Goal: Task Accomplishment & Management: Manage account settings

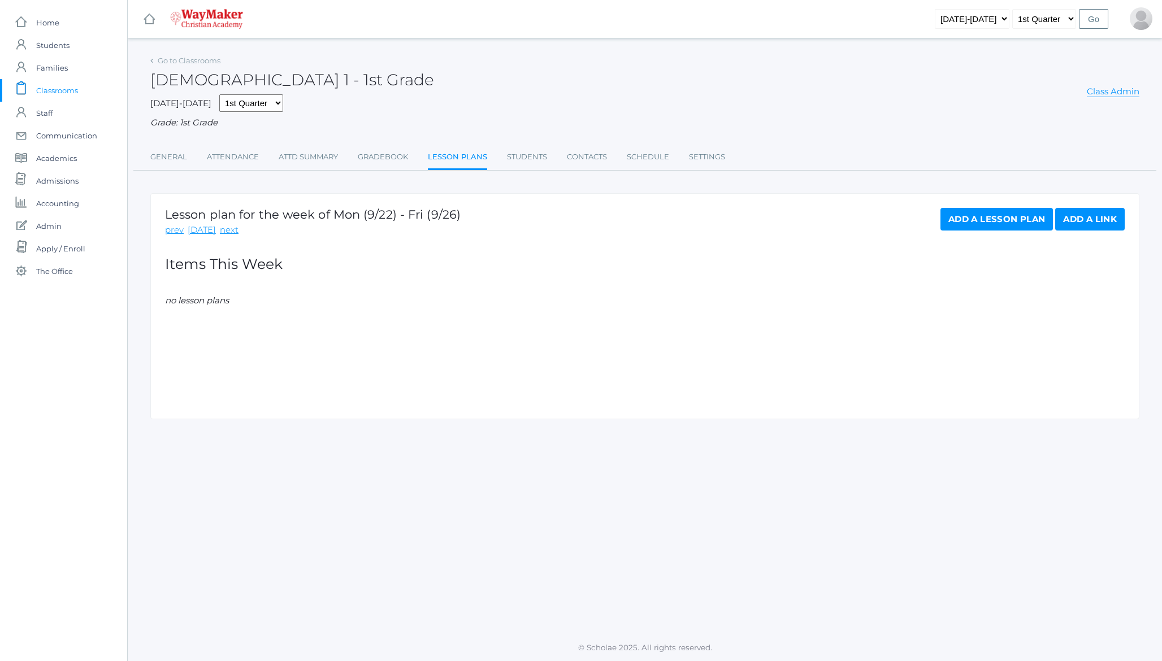
click at [250, 214] on h1 "Lesson plan for the week of Mon (9/22) - Fri (9/26)" at bounding box center [313, 214] width 296 height 13
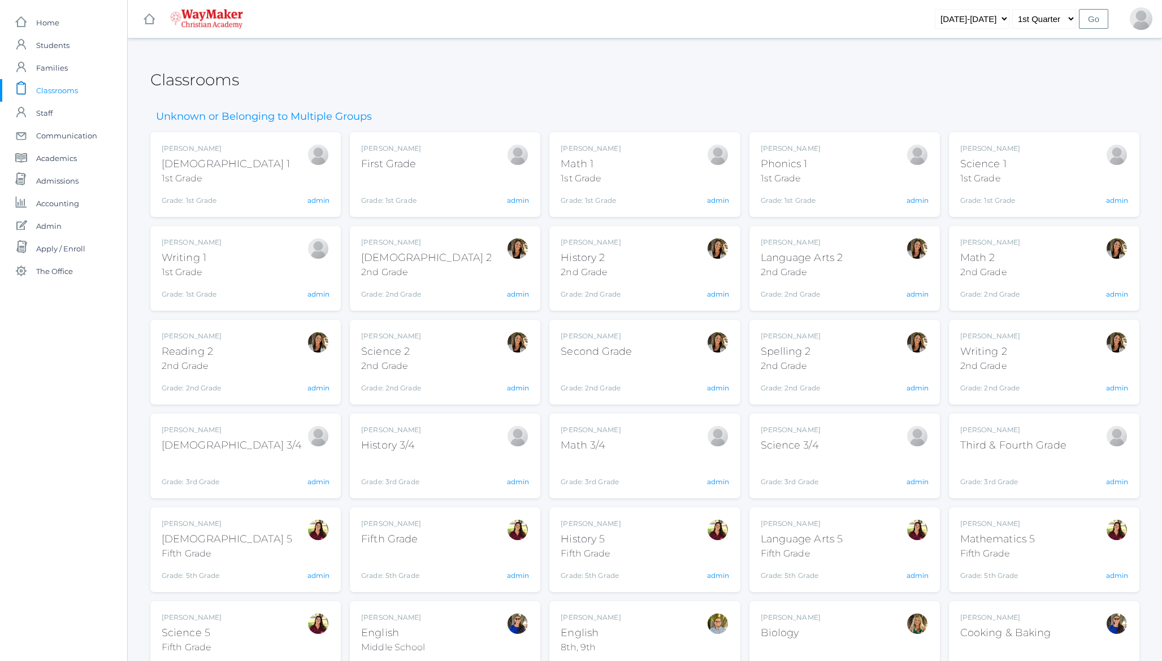
click at [185, 85] on h2 "Classrooms" at bounding box center [194, 80] width 89 height 18
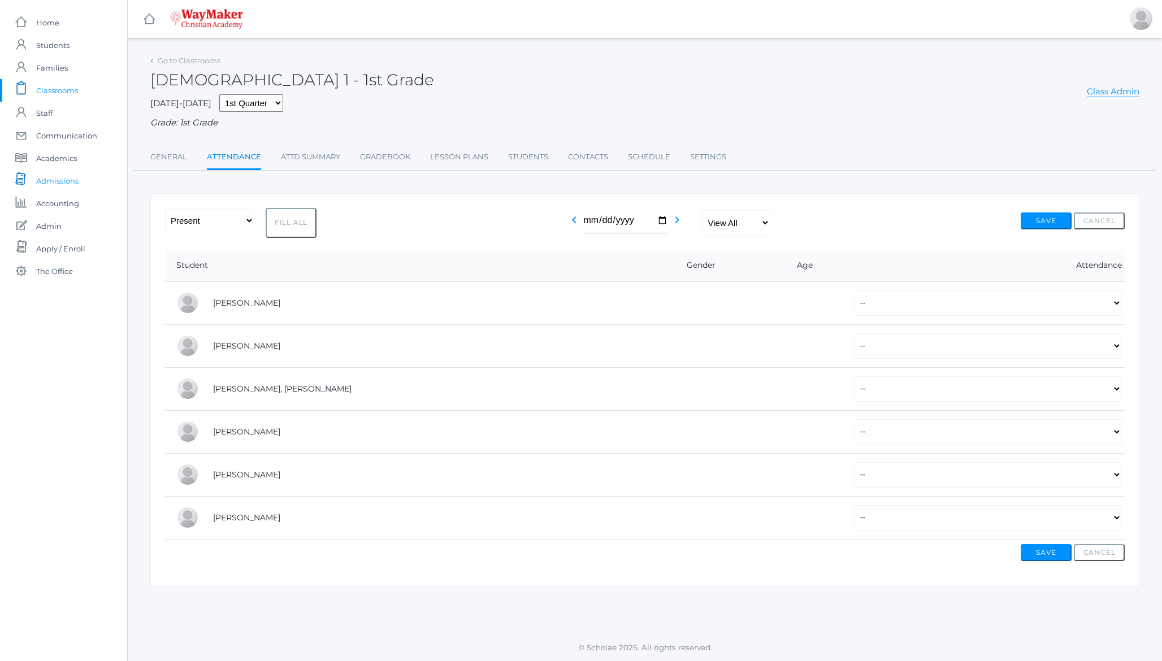
click at [59, 184] on span "Admissions" at bounding box center [57, 181] width 42 height 23
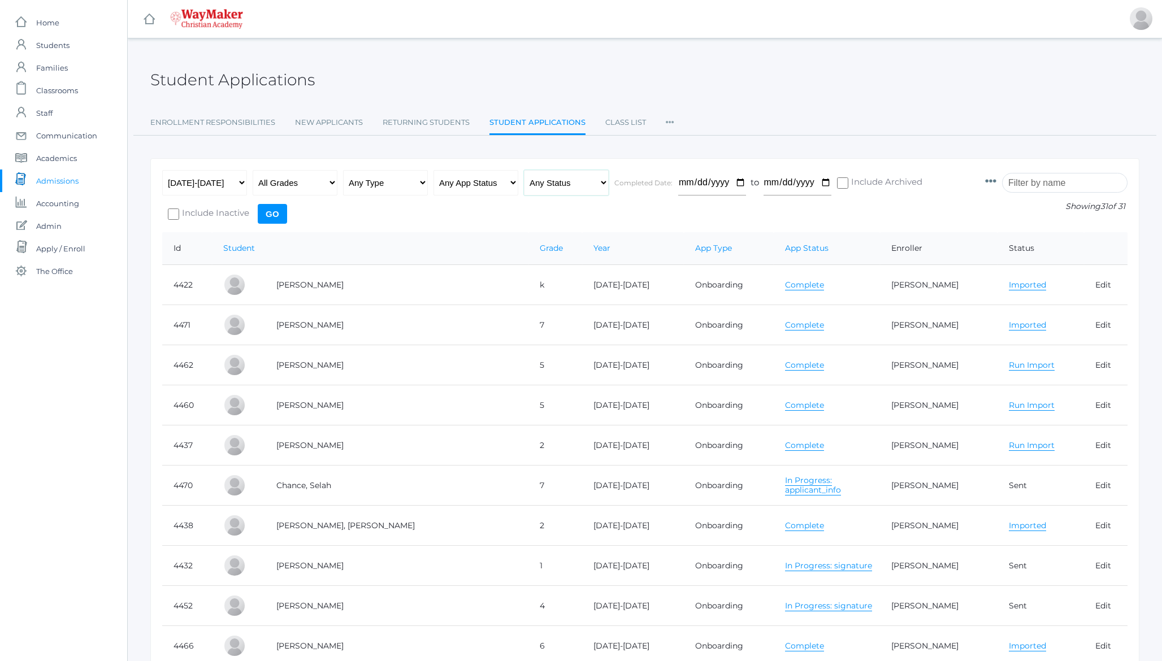
click at [550, 181] on select "Any Status Ready to Send Sent Done Ready to Import Imported" at bounding box center [566, 182] width 85 height 25
select select "import"
click at [524, 170] on select "Any Status Ready to Send Sent Done Ready to Import Imported" at bounding box center [566, 182] width 85 height 25
click at [276, 212] on input "Go" at bounding box center [272, 214] width 29 height 20
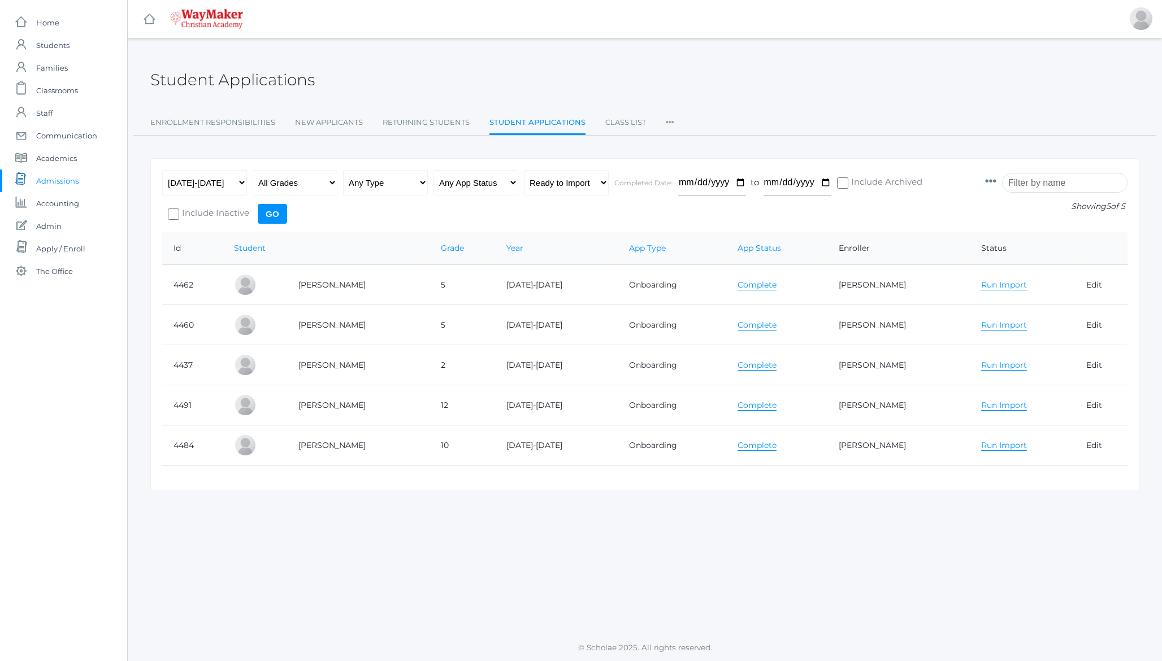
click at [668, 125] on icon at bounding box center [670, 118] width 8 height 15
click at [659, 93] on div "Student Applications" at bounding box center [644, 74] width 989 height 42
click at [42, 268] on span "The Office" at bounding box center [54, 271] width 37 height 23
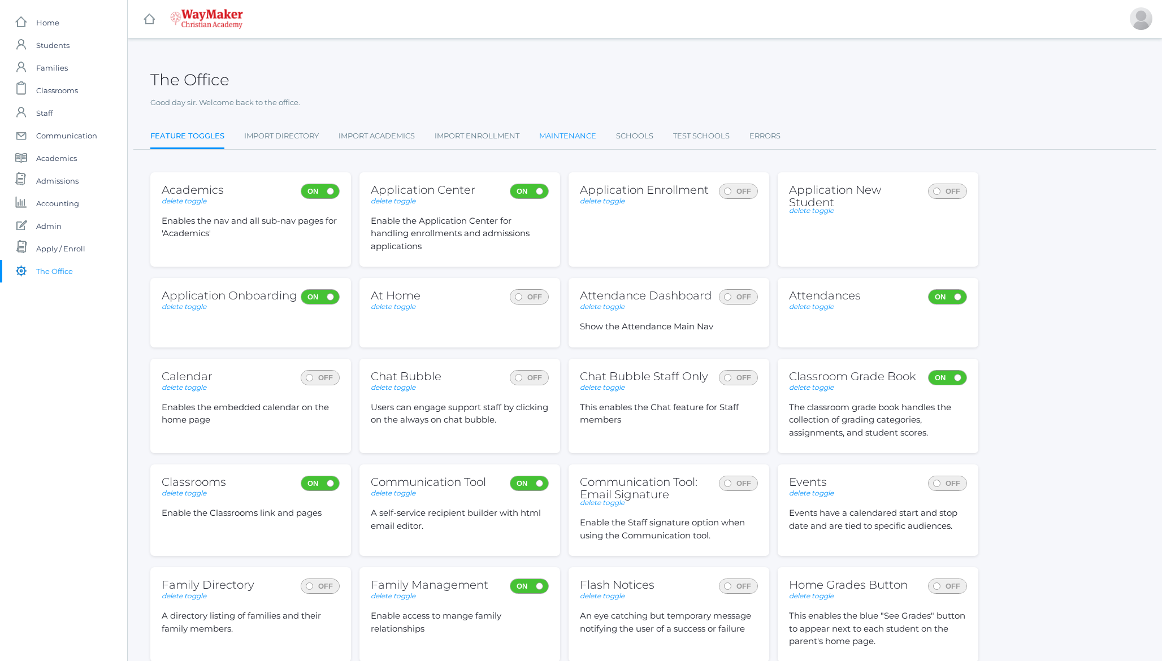
click at [557, 132] on link "Maintenance" at bounding box center [567, 136] width 57 height 23
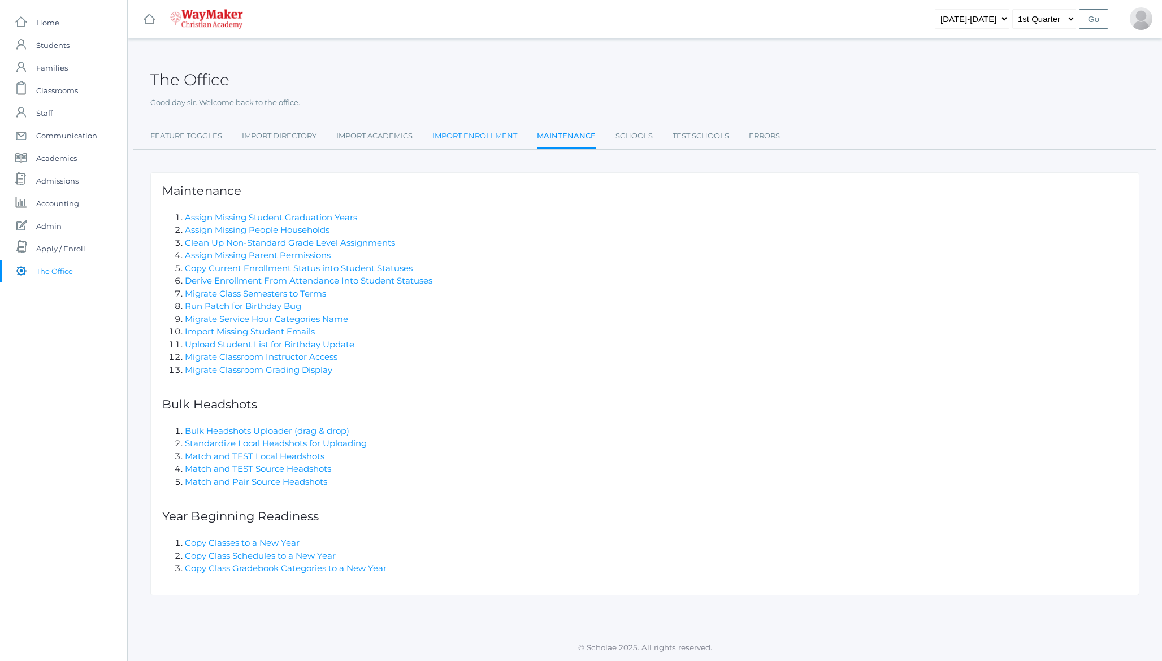
click at [471, 133] on link "Import Enrollment" at bounding box center [474, 136] width 85 height 23
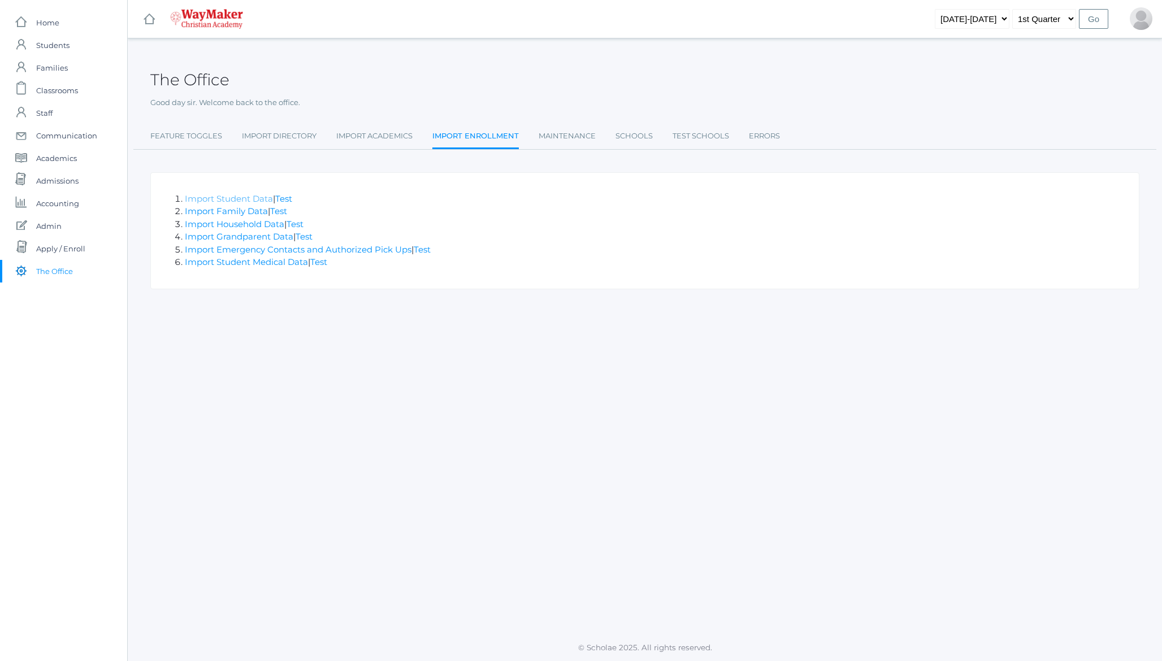
click at [249, 200] on link "Import Student Data" at bounding box center [229, 198] width 88 height 11
click at [57, 182] on span "Admissions" at bounding box center [57, 181] width 42 height 23
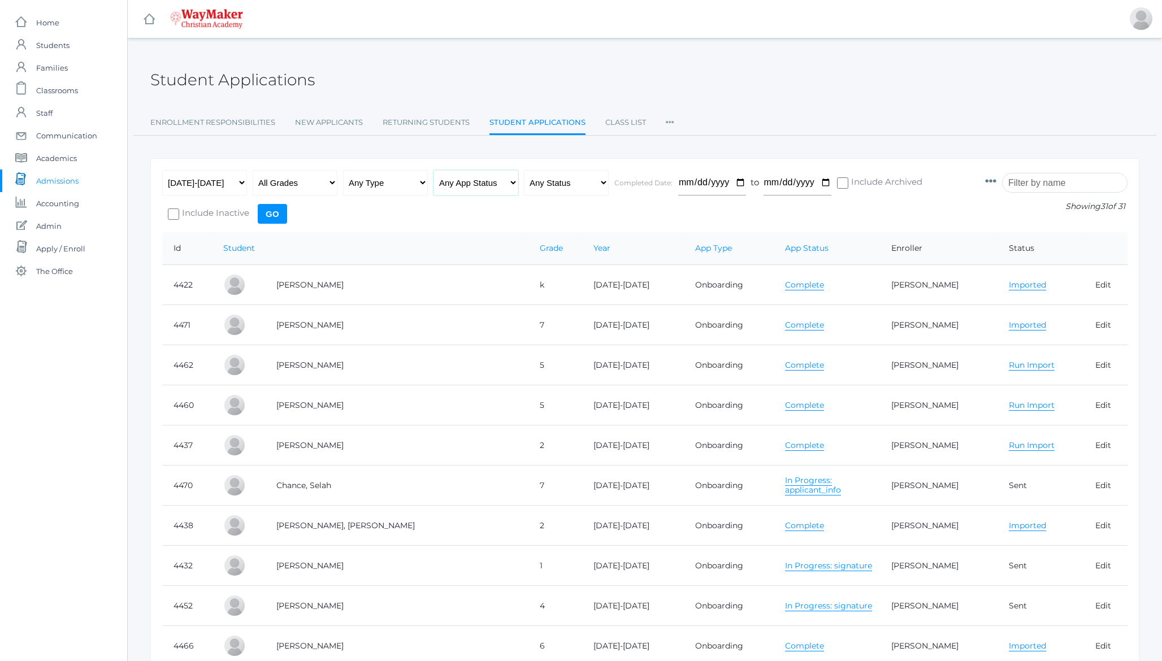
click at [482, 183] on select "Any App Status Not Started In Progress Complete" at bounding box center [475, 182] width 85 height 25
click at [542, 179] on select "Any Status Ready to Send Sent Done Ready to Import Imported" at bounding box center [566, 182] width 85 height 25
select select "import"
click at [524, 170] on select "Any Status Ready to Send Sent Done Ready to Import Imported" at bounding box center [566, 182] width 85 height 25
click at [273, 214] on input "Go" at bounding box center [272, 214] width 29 height 20
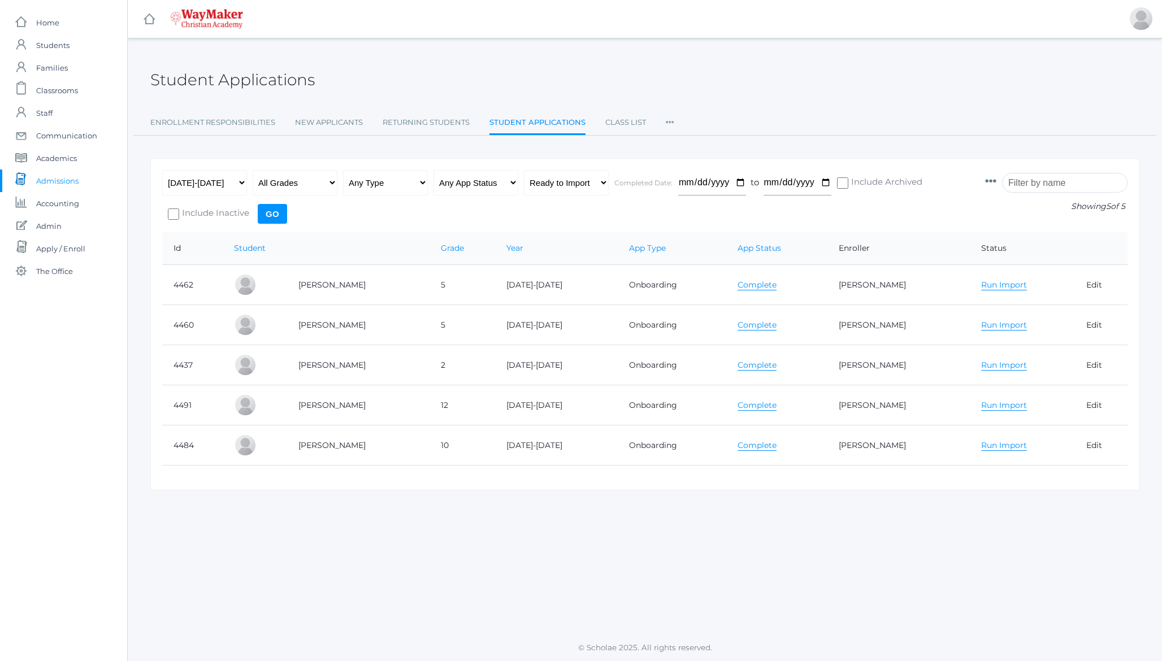
click at [999, 284] on link "Run Import" at bounding box center [1004, 285] width 46 height 11
click at [995, 304] on link "All" at bounding box center [1000, 306] width 10 height 11
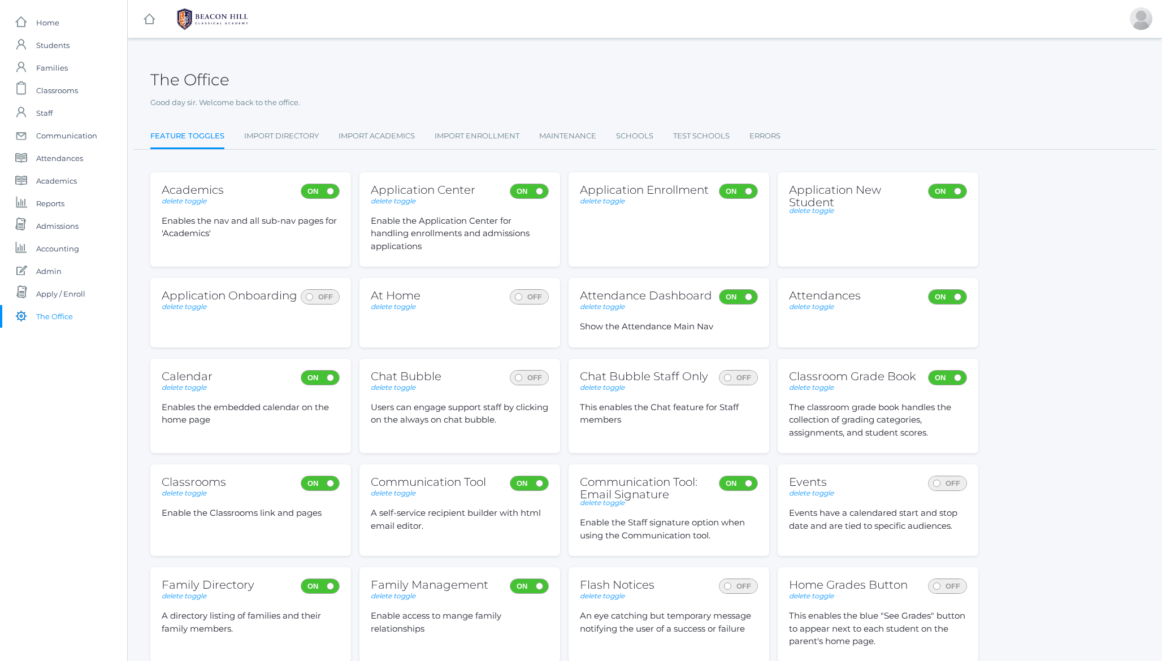
click at [218, 73] on h2 "The Office" at bounding box center [189, 80] width 79 height 18
click at [82, 135] on span "Communication" at bounding box center [66, 135] width 61 height 23
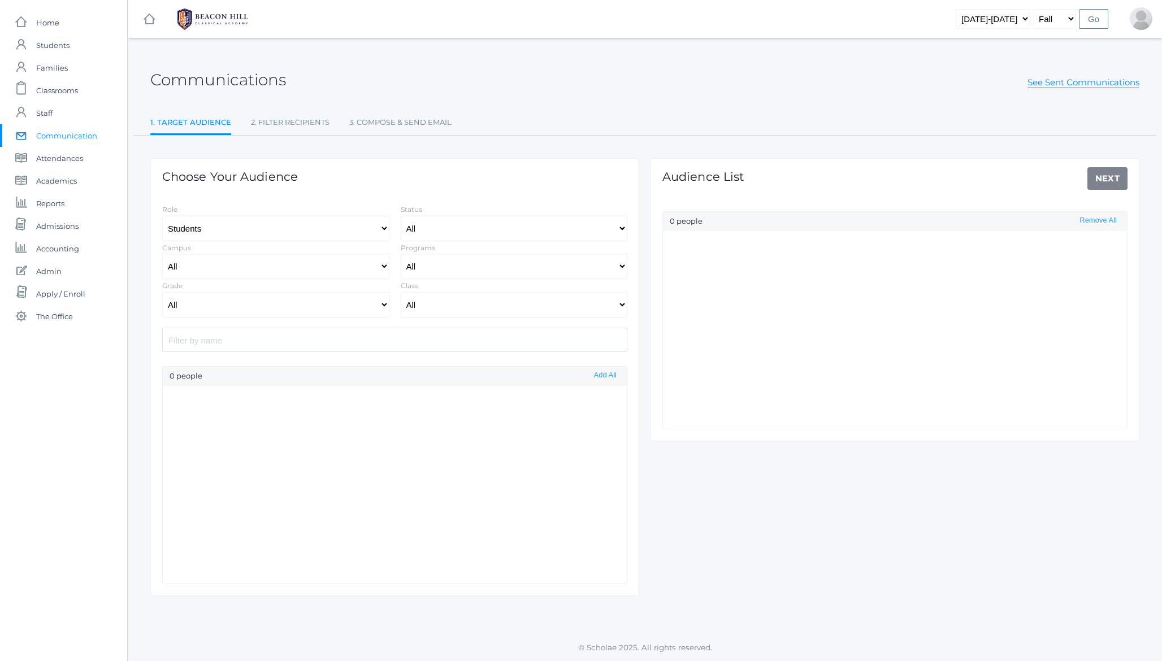
select select "Enrolled"
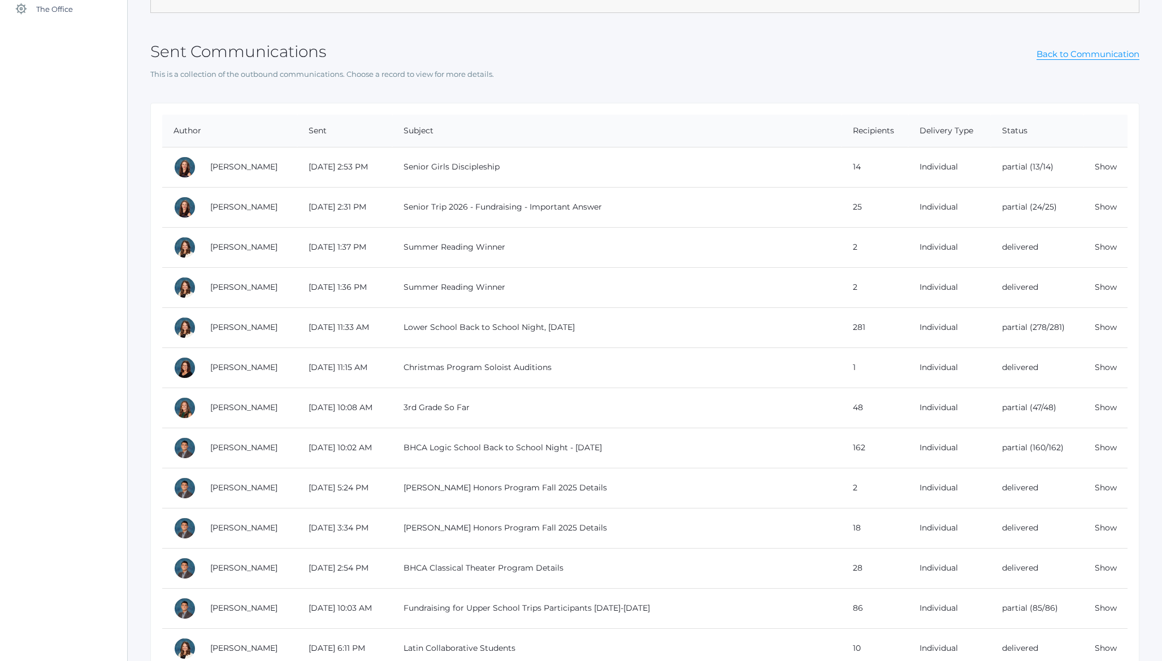
scroll to position [328, 0]
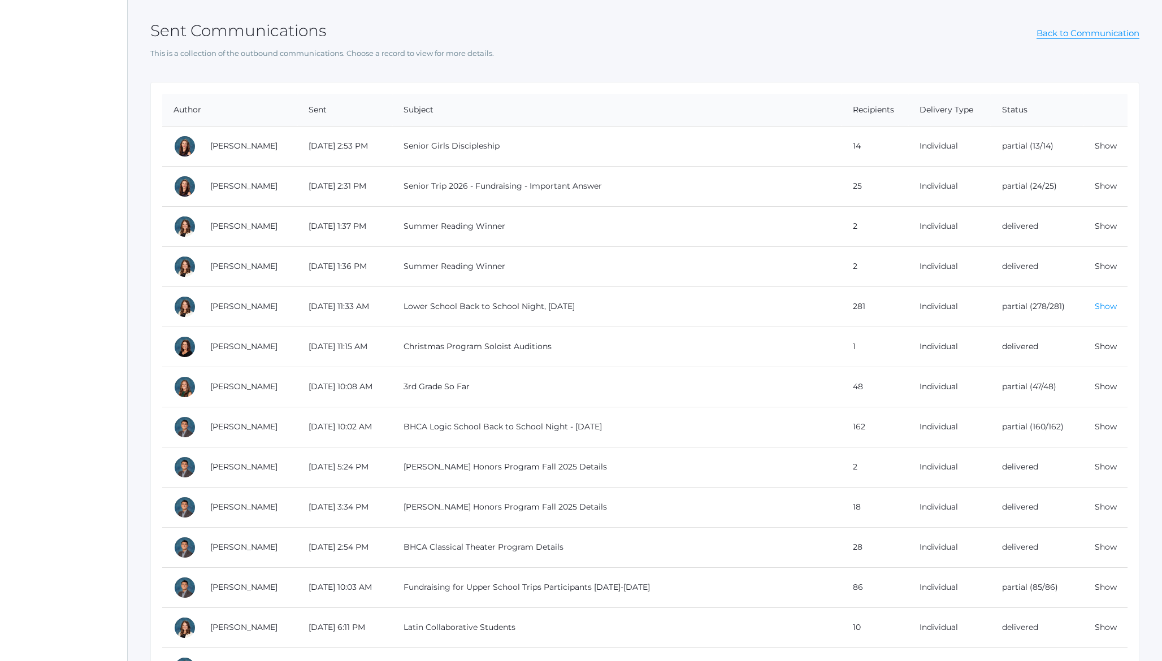
click at [1109, 307] on link "Show" at bounding box center [1106, 306] width 22 height 10
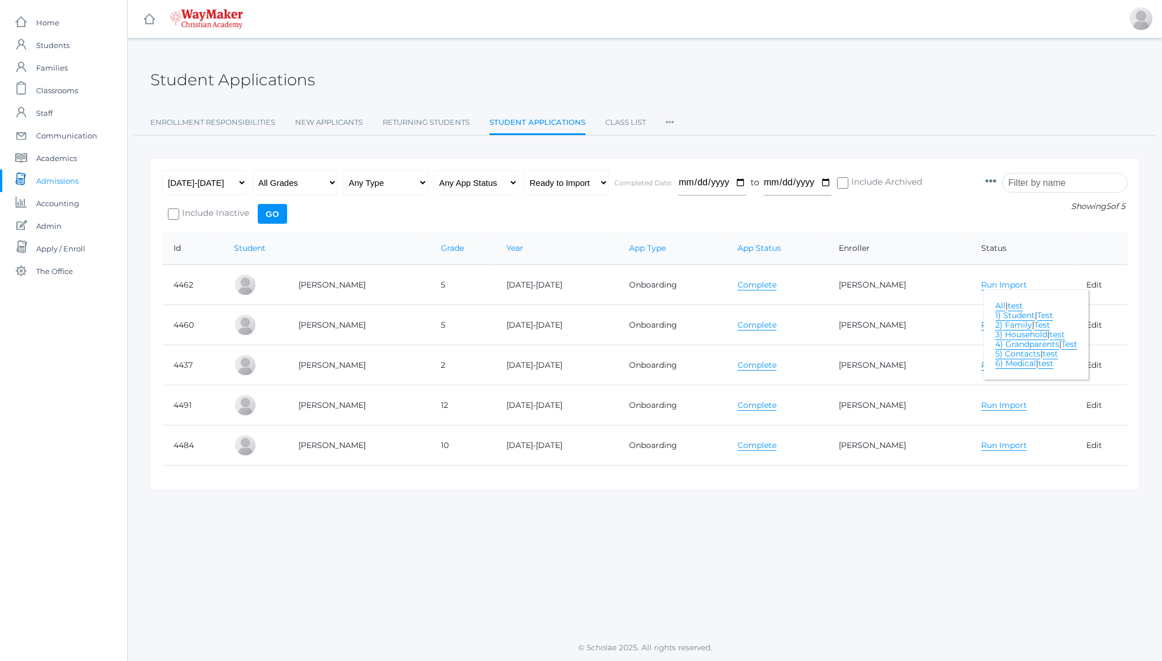
click at [996, 304] on link "All" at bounding box center [1000, 306] width 10 height 11
click at [981, 283] on link "Run Import" at bounding box center [1004, 285] width 46 height 11
click at [983, 324] on link "Run Import" at bounding box center [1004, 325] width 46 height 11
click at [995, 346] on link "All" at bounding box center [1000, 346] width 10 height 11
click at [990, 326] on link "Run Import" at bounding box center [1004, 325] width 46 height 11
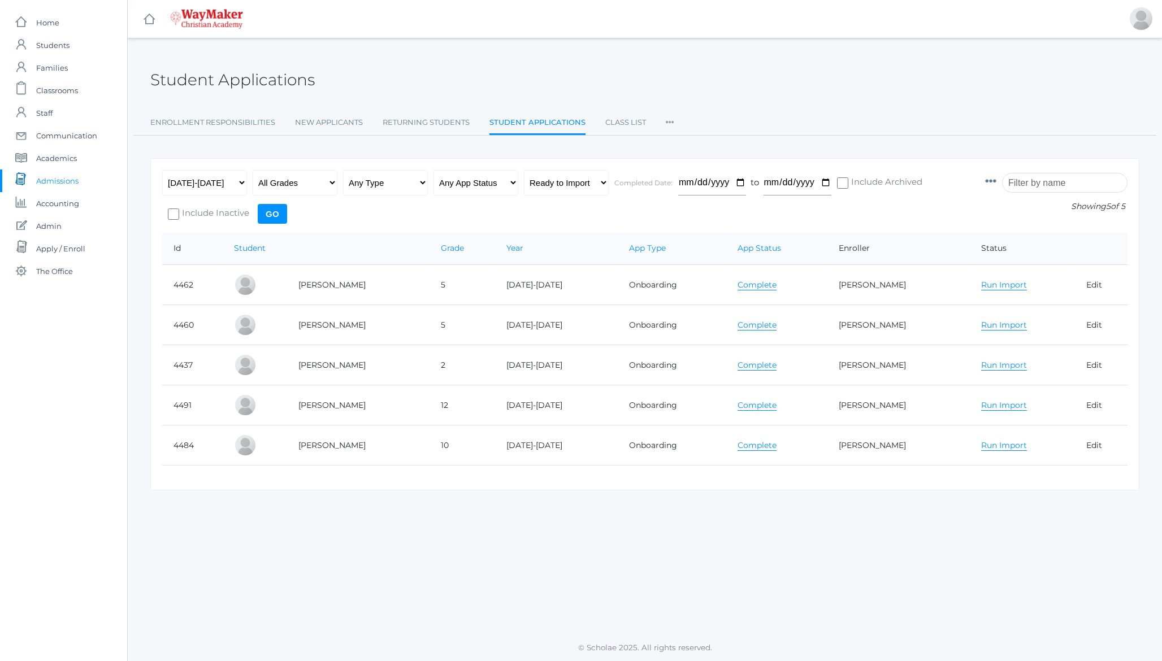
click at [984, 368] on link "Run Import" at bounding box center [1004, 365] width 46 height 11
click at [997, 386] on link "All" at bounding box center [1000, 386] width 10 height 11
click at [1001, 365] on link "Run Import" at bounding box center [1004, 365] width 46 height 11
click at [991, 403] on link "Run Import" at bounding box center [1004, 405] width 46 height 11
click at [995, 423] on link "All" at bounding box center [1000, 426] width 10 height 11
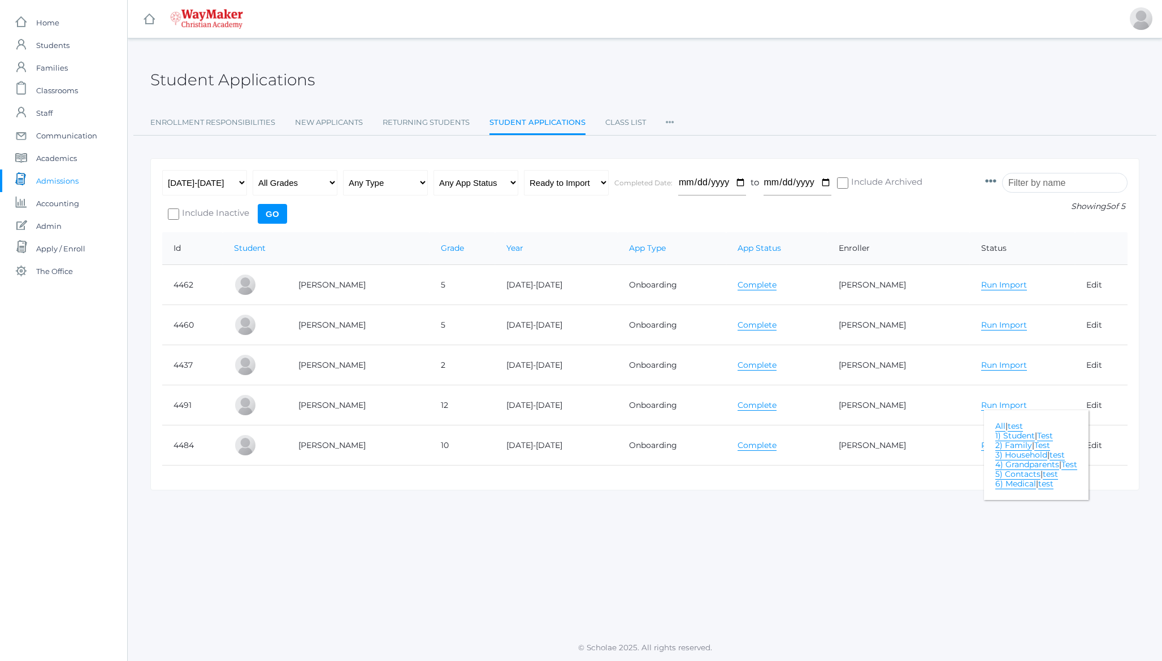
click at [1005, 402] on link "Run Import" at bounding box center [1004, 405] width 46 height 11
click at [982, 445] on link "Run Import" at bounding box center [1004, 445] width 46 height 11
click at [995, 466] on link "All" at bounding box center [1000, 466] width 10 height 11
click at [991, 444] on link "Run Import" at bounding box center [1004, 445] width 46 height 11
click at [268, 214] on input "Go" at bounding box center [272, 214] width 29 height 20
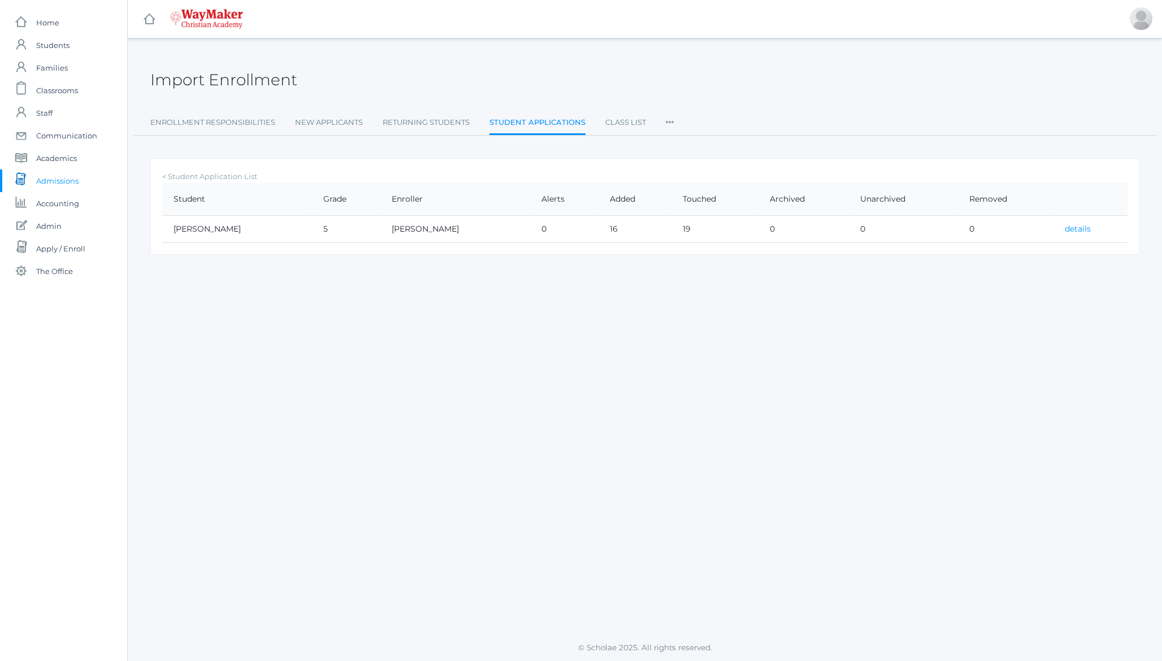
click at [1066, 227] on link "details" at bounding box center [1078, 229] width 26 height 10
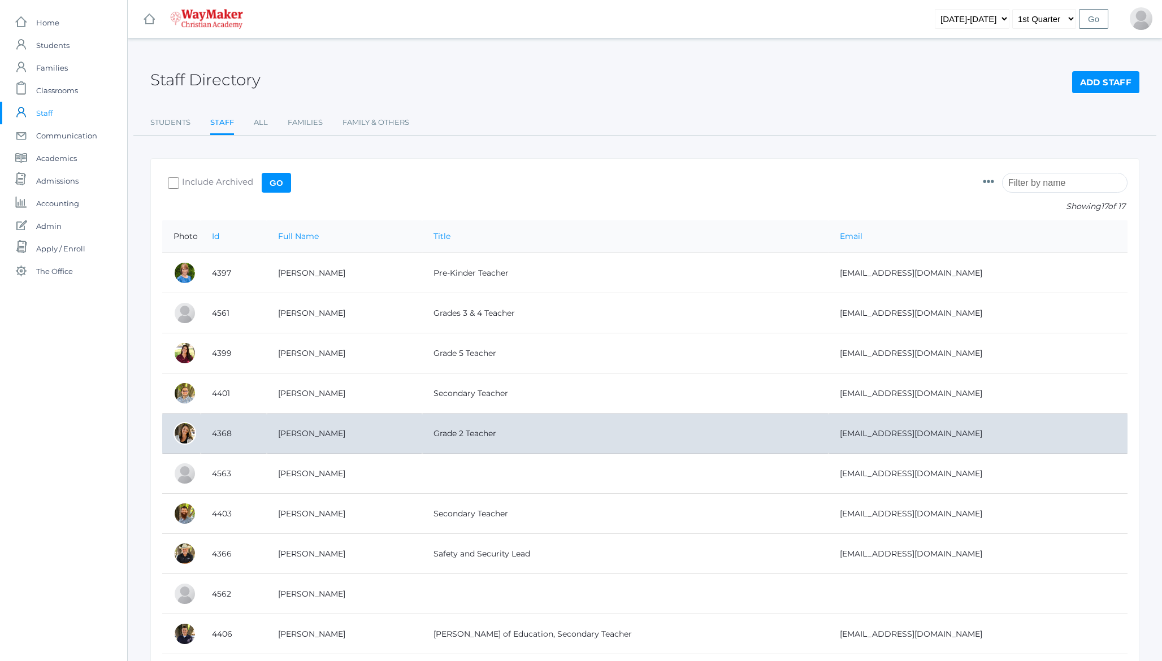
click at [678, 427] on td "Grade 2 Teacher" at bounding box center [625, 434] width 406 height 40
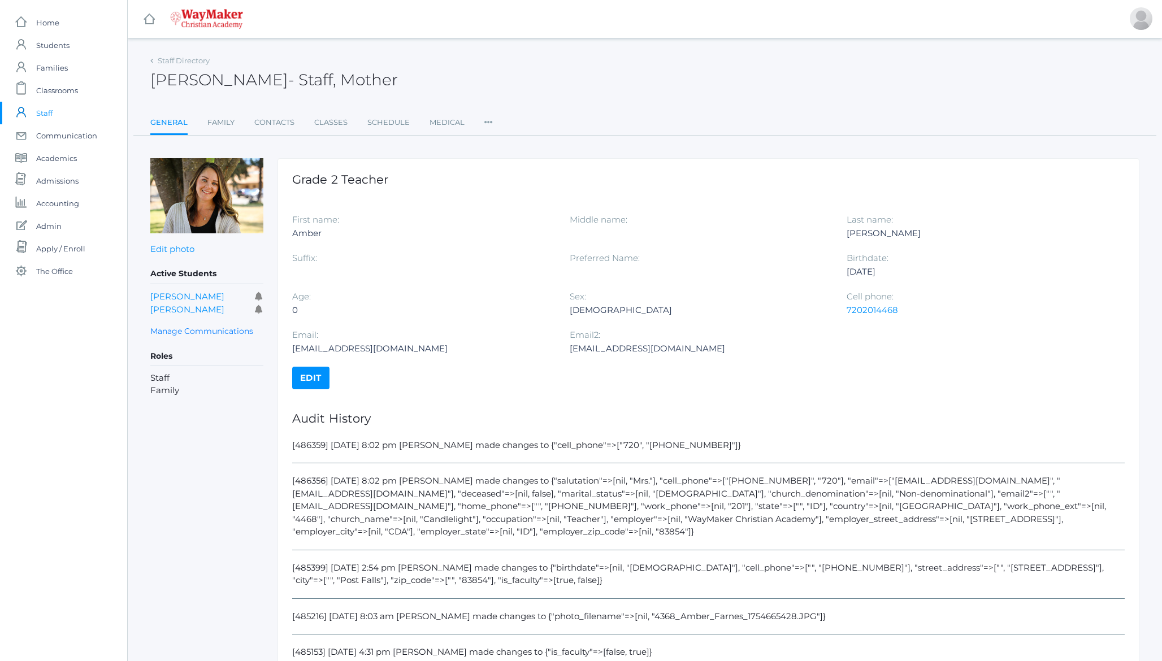
click at [845, 481] on div "[486356] [DATE] 8:02 pm [PERSON_NAME] made changes to {"salutation"=>[nil, "Mrs…" at bounding box center [708, 513] width 832 height 76
drag, startPoint x: 845, startPoint y: 481, endPoint x: 963, endPoint y: 485, distance: 118.2
click at [963, 485] on div "[486356] [DATE] 8:02 pm [PERSON_NAME] made changes to {"salutation"=>[nil, "Mrs…" at bounding box center [708, 513] width 832 height 76
copy div "[EMAIL_ADDRESS][DOMAIN_NAME]"
click at [324, 377] on link "Edit" at bounding box center [310, 378] width 37 height 23
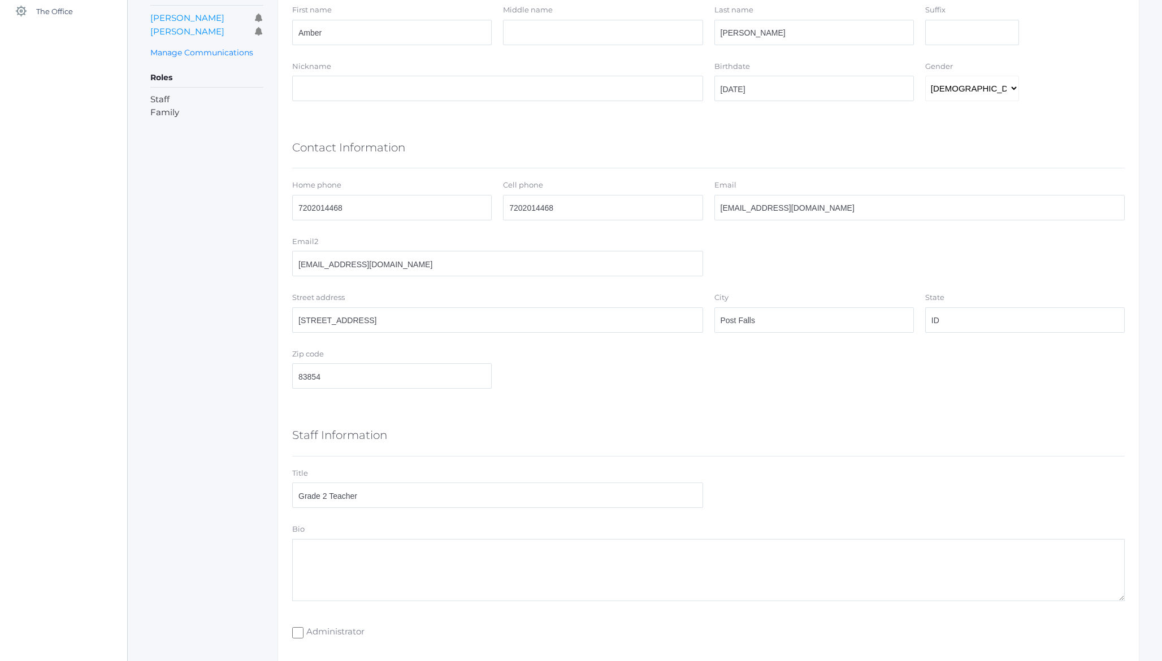
scroll to position [268, 0]
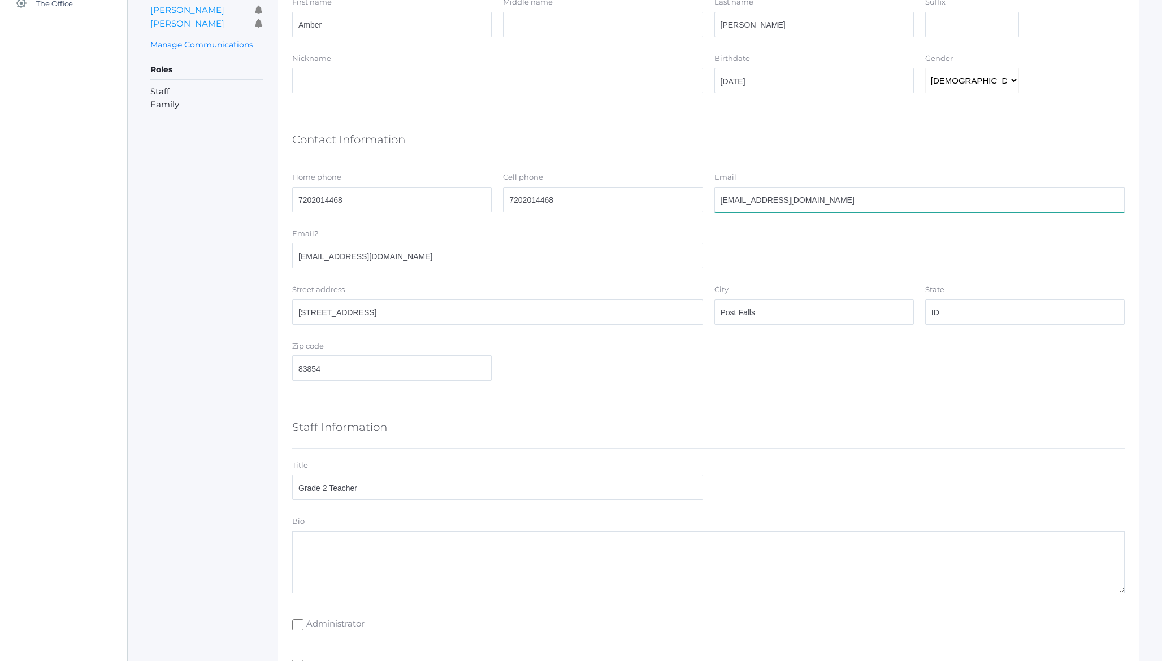
click at [753, 194] on input "[EMAIL_ADDRESS][DOMAIN_NAME]" at bounding box center [919, 199] width 411 height 25
paste input "farnes@waymakerchristian"
type input "[EMAIL_ADDRESS][DOMAIN_NAME]"
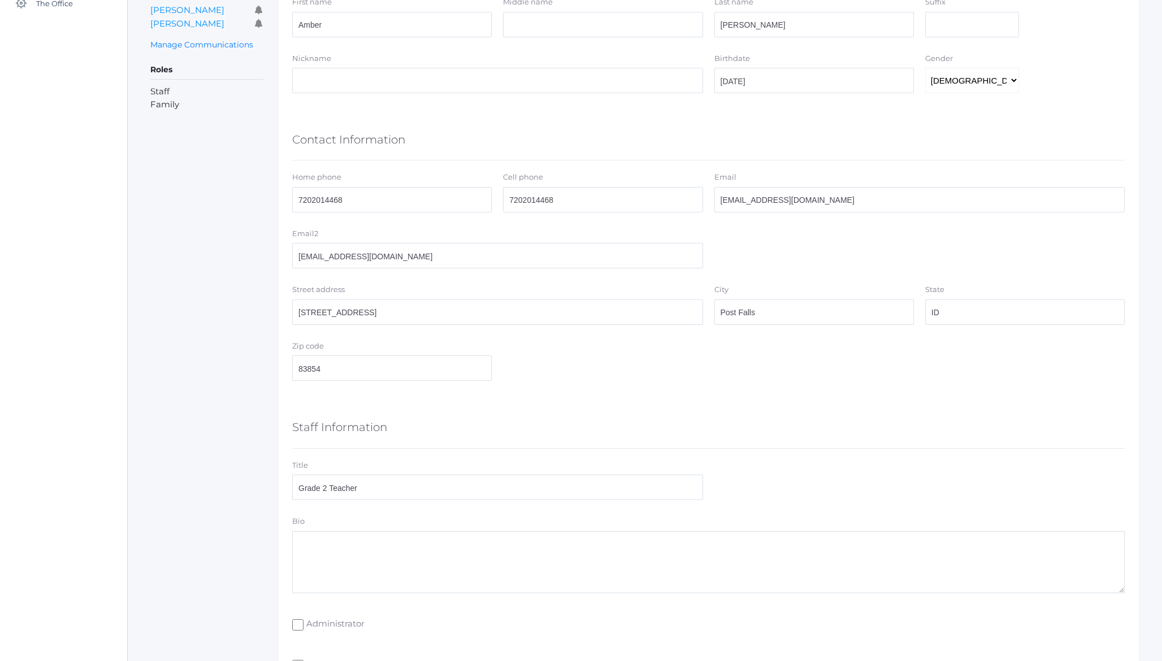
click at [235, 301] on div "Active Students Lincoln Farnes Chase Farnes Manage Communications Roles Staff F…" at bounding box center [206, 472] width 113 height 1165
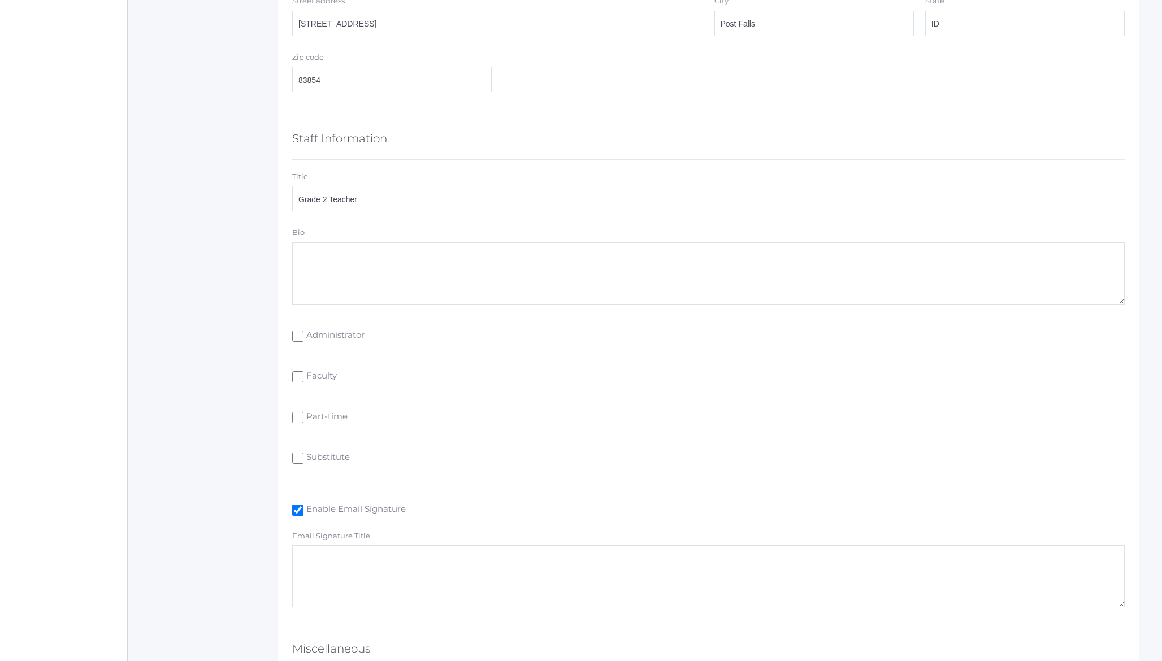
scroll to position [704, 0]
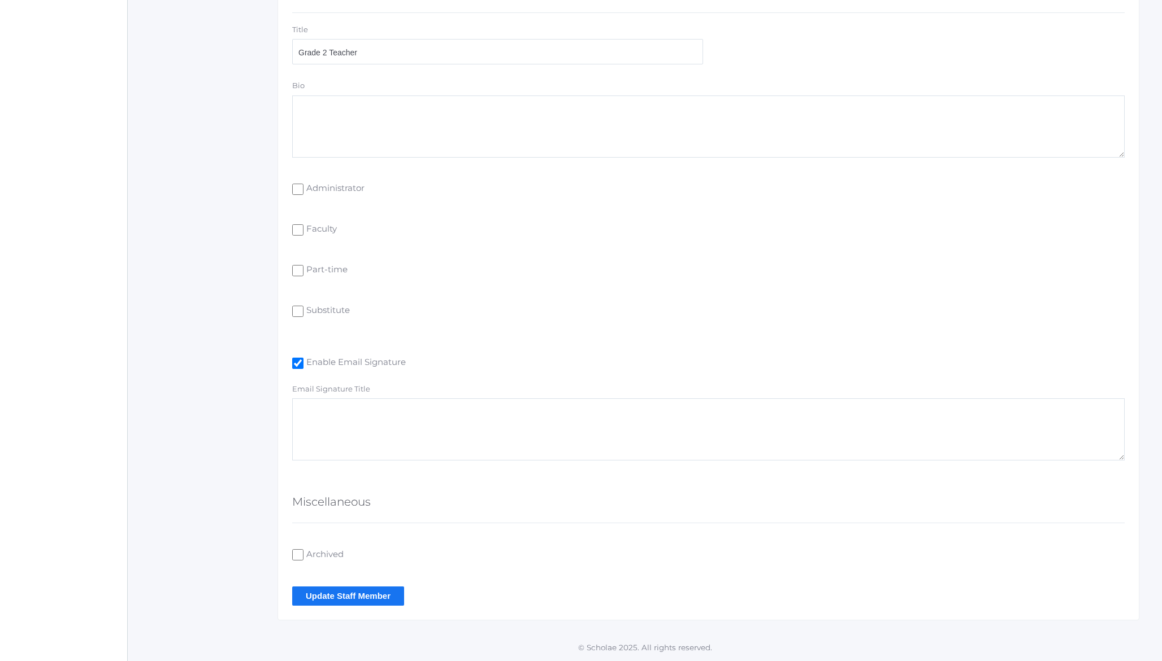
click at [355, 597] on input "Update Staff Member" at bounding box center [348, 596] width 112 height 19
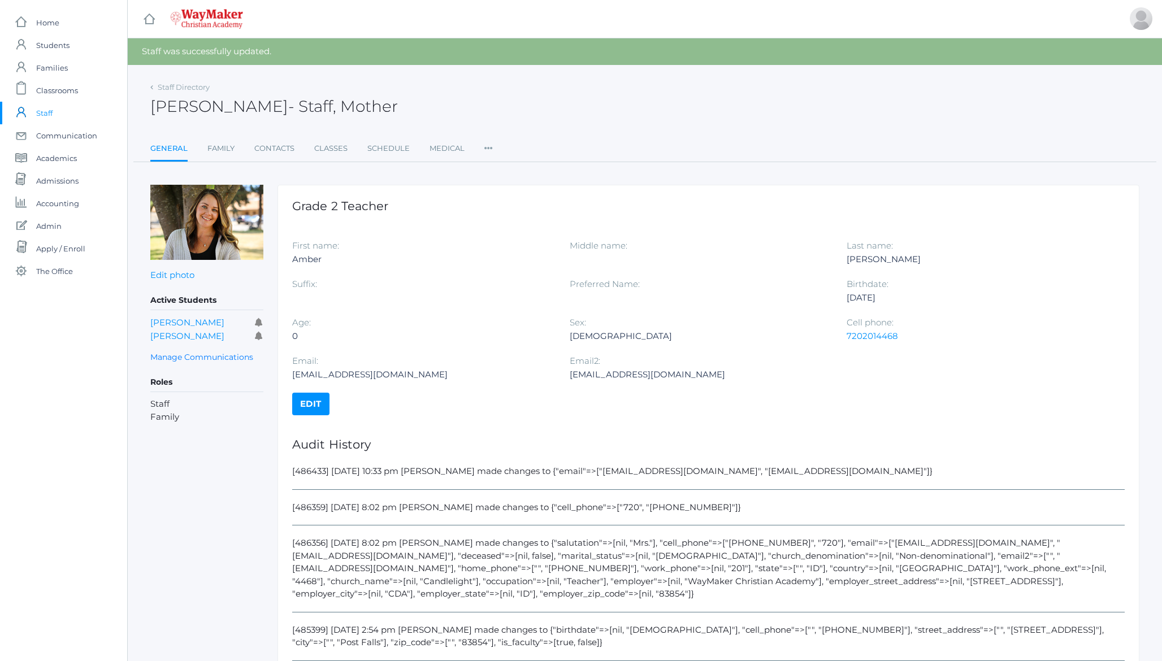
scroll to position [21, 0]
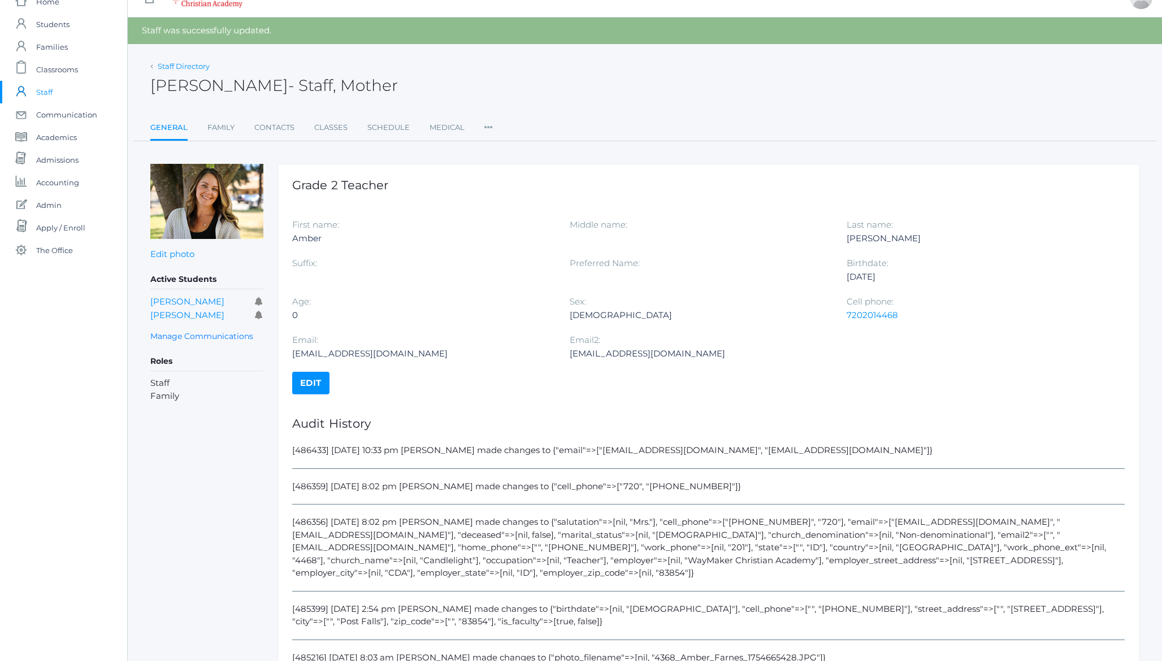
click at [202, 65] on link "Staff Directory" at bounding box center [184, 66] width 52 height 9
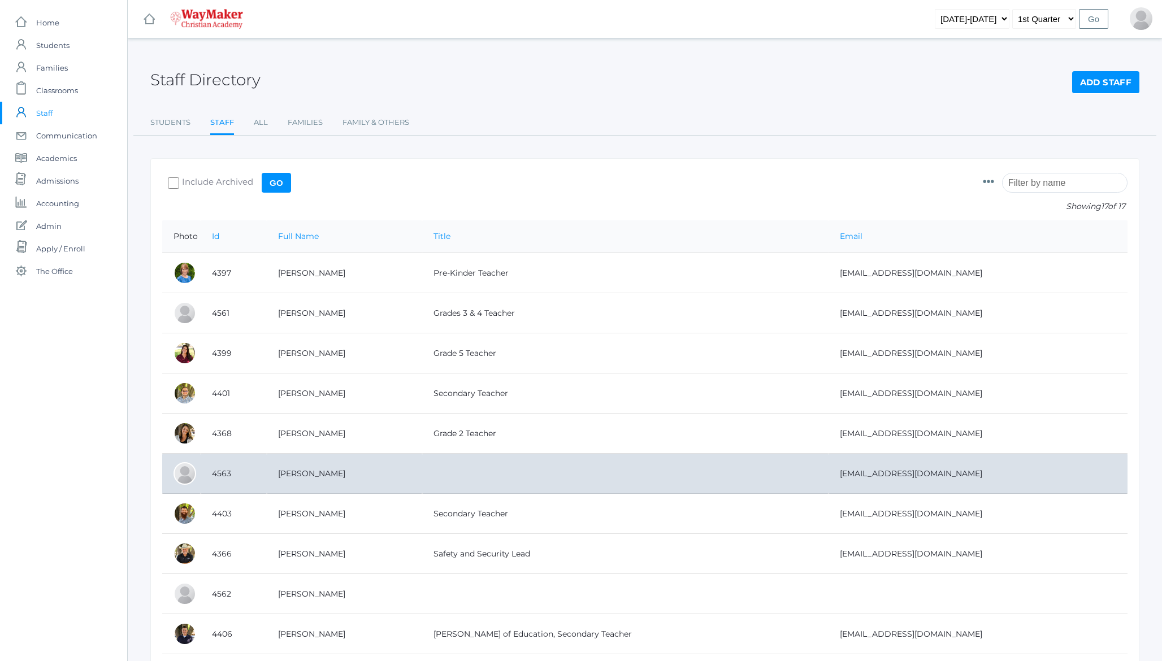
click at [507, 476] on td at bounding box center [625, 474] width 406 height 40
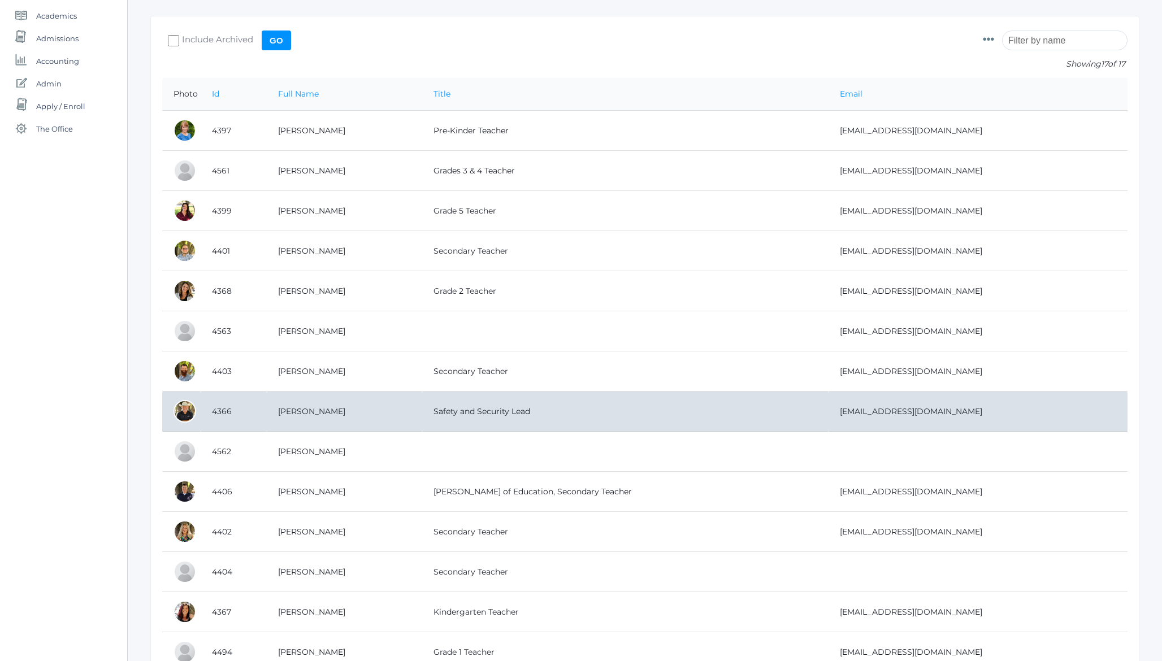
scroll to position [352, 0]
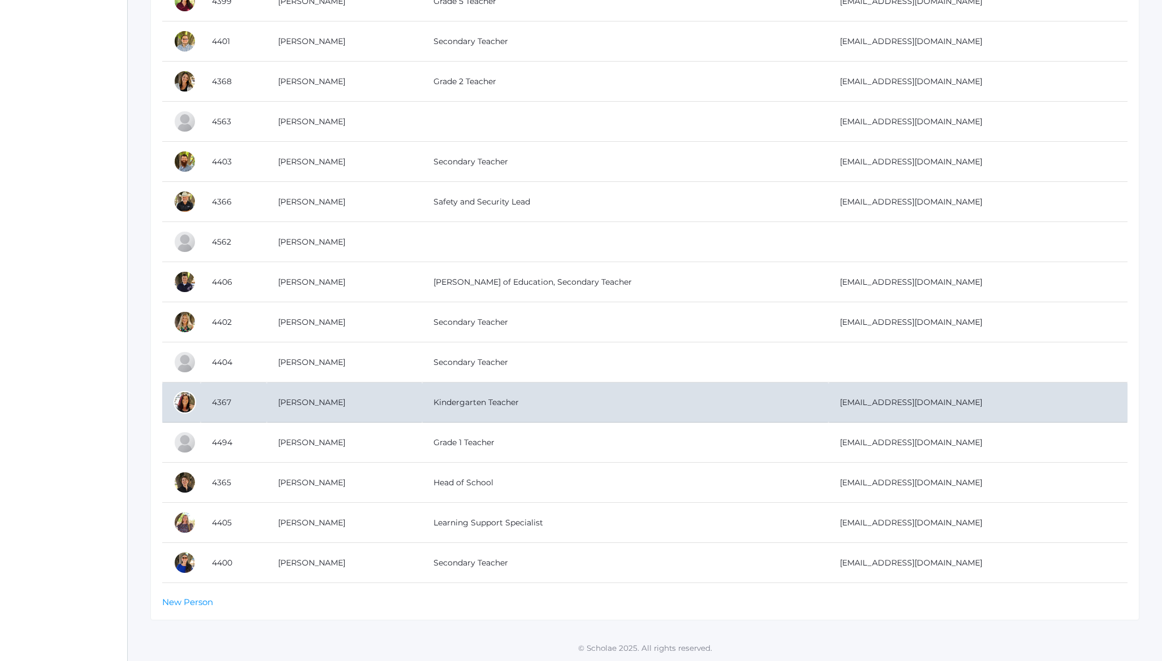
click at [363, 395] on td "[PERSON_NAME]" at bounding box center [344, 403] width 155 height 40
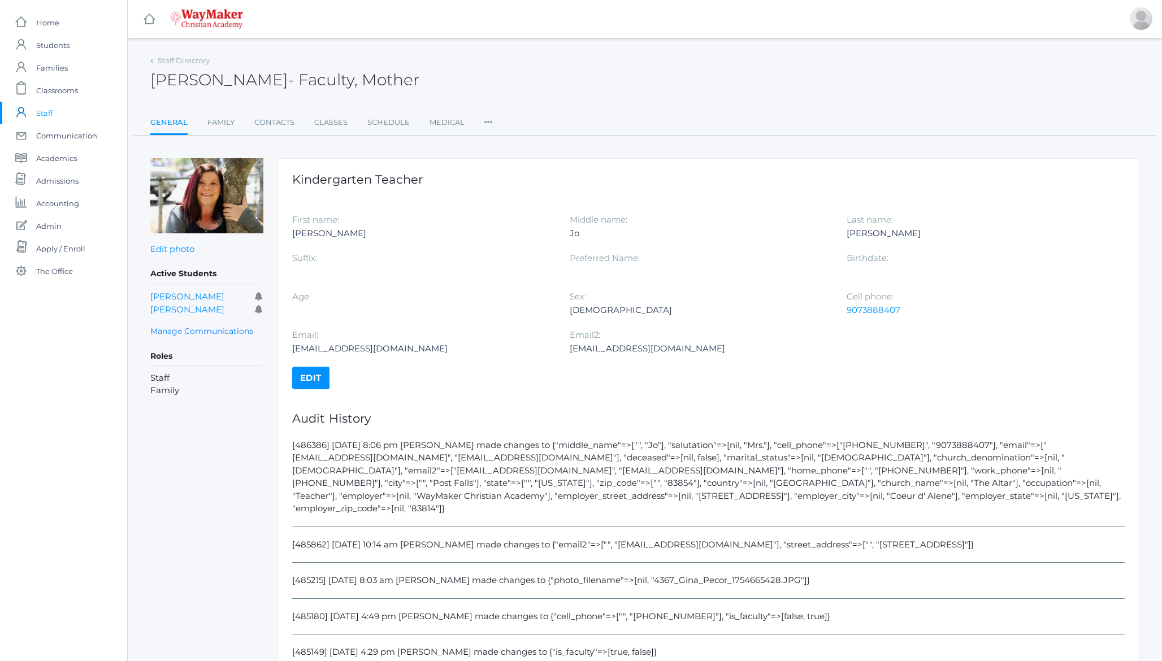
click at [588, 349] on div "[EMAIL_ADDRESS][DOMAIN_NAME]" at bounding box center [700, 349] width 260 height 14
drag, startPoint x: 588, startPoint y: 349, endPoint x: 684, endPoint y: 359, distance: 96.0
click at [684, 359] on div "Email2: [EMAIL_ADDRESS][DOMAIN_NAME]" at bounding box center [708, 347] width 277 height 38
copy div "[EMAIL_ADDRESS][DOMAIN_NAME]"
click at [311, 370] on link "Edit" at bounding box center [310, 378] width 37 height 23
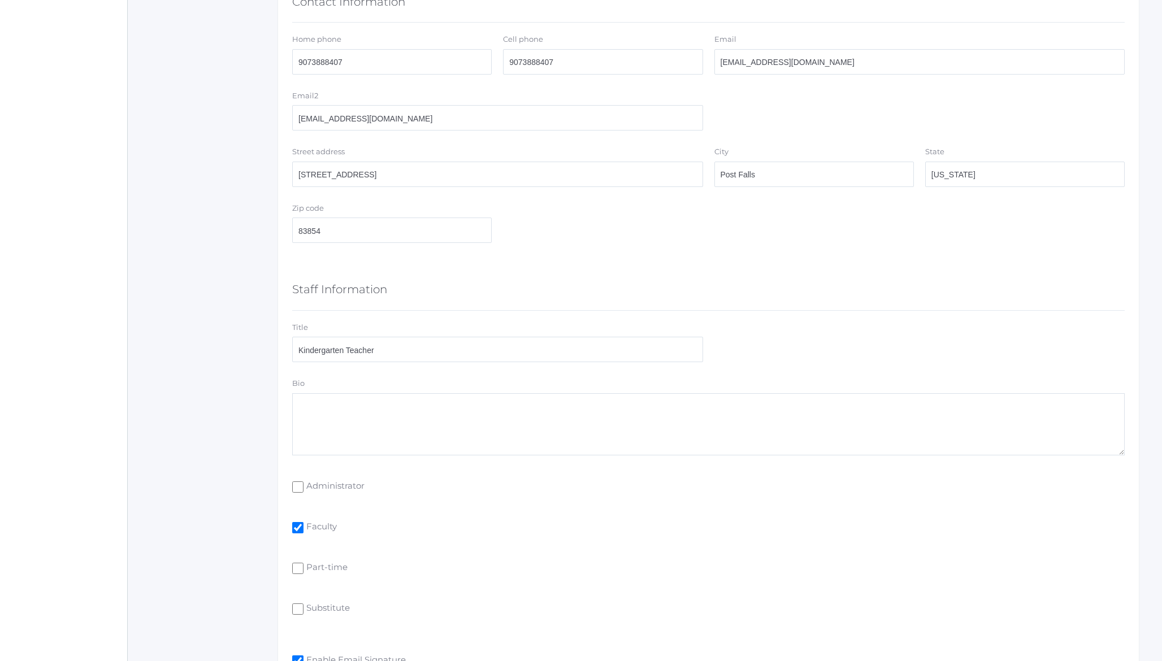
scroll to position [340, 0]
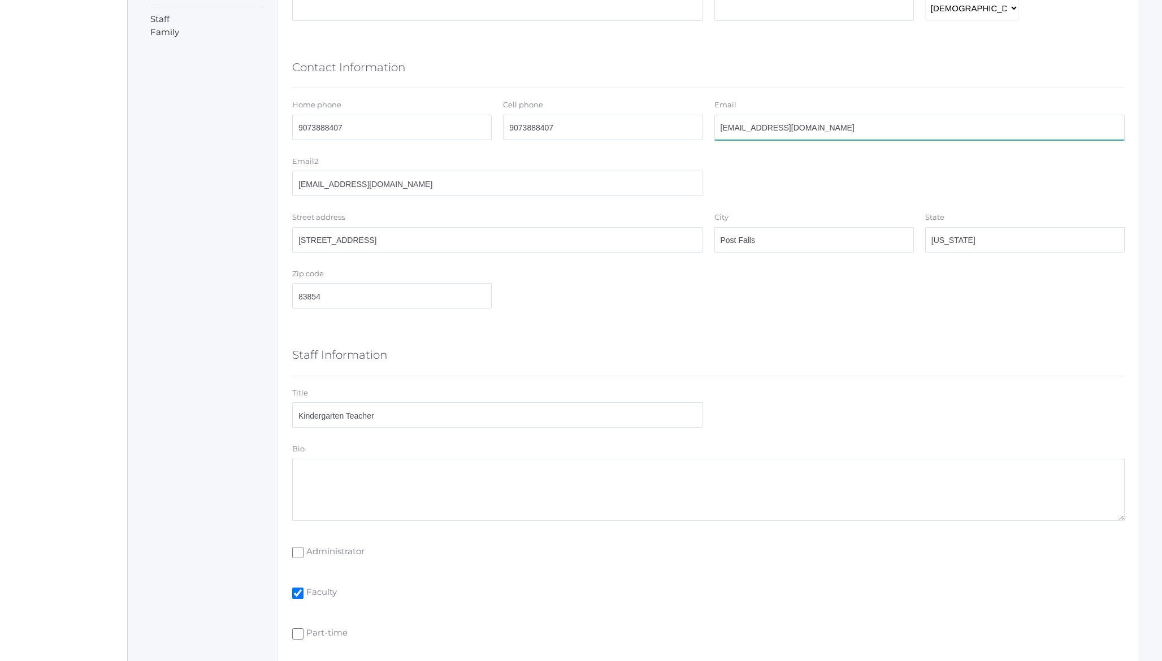
click at [766, 123] on input "[EMAIL_ADDRESS][DOMAIN_NAME]" at bounding box center [919, 127] width 411 height 25
click at [841, 127] on input "[EMAIL_ADDRESS][DOMAIN_NAME]" at bounding box center [919, 127] width 411 height 25
paste input "[EMAIL_ADDRESS][DOMAIN_NAME]"
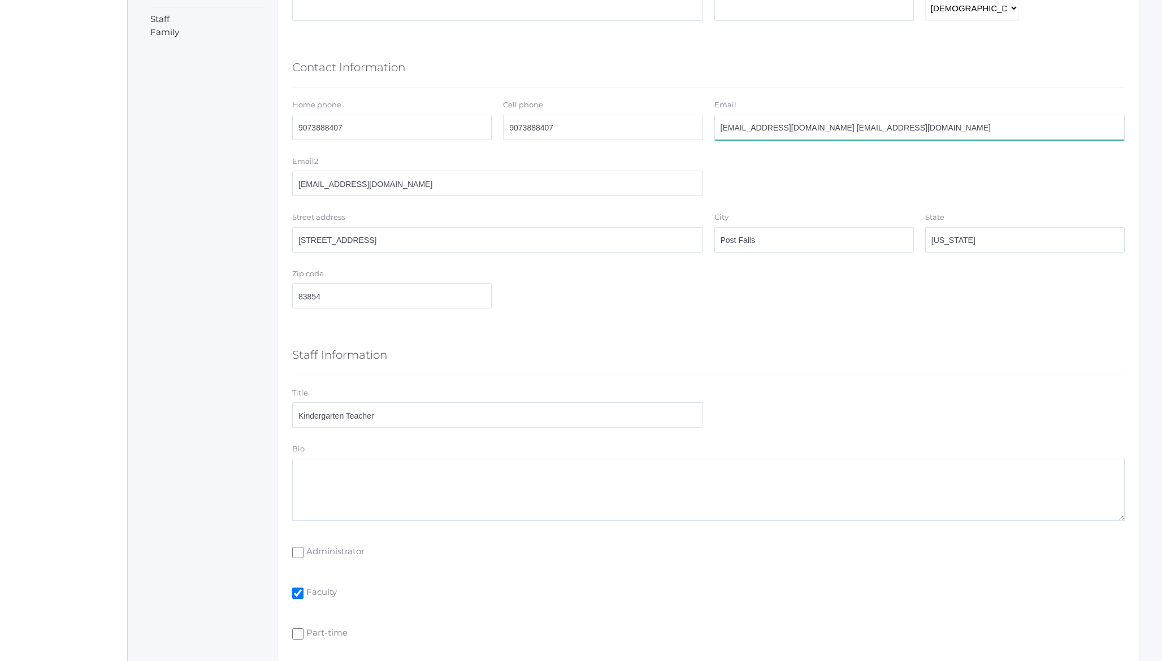
click at [789, 129] on input "[EMAIL_ADDRESS][DOMAIN_NAME] [EMAIL_ADDRESS][DOMAIN_NAME]" at bounding box center [919, 127] width 411 height 25
drag, startPoint x: 789, startPoint y: 129, endPoint x: 719, endPoint y: 128, distance: 69.5
click at [719, 128] on input "[EMAIL_ADDRESS][DOMAIN_NAME] [EMAIL_ADDRESS][DOMAIN_NAME]" at bounding box center [919, 127] width 411 height 25
type input "[EMAIL_ADDRESS][DOMAIN_NAME]"
click at [406, 176] on input "[EMAIL_ADDRESS][DOMAIN_NAME]" at bounding box center [497, 183] width 411 height 25
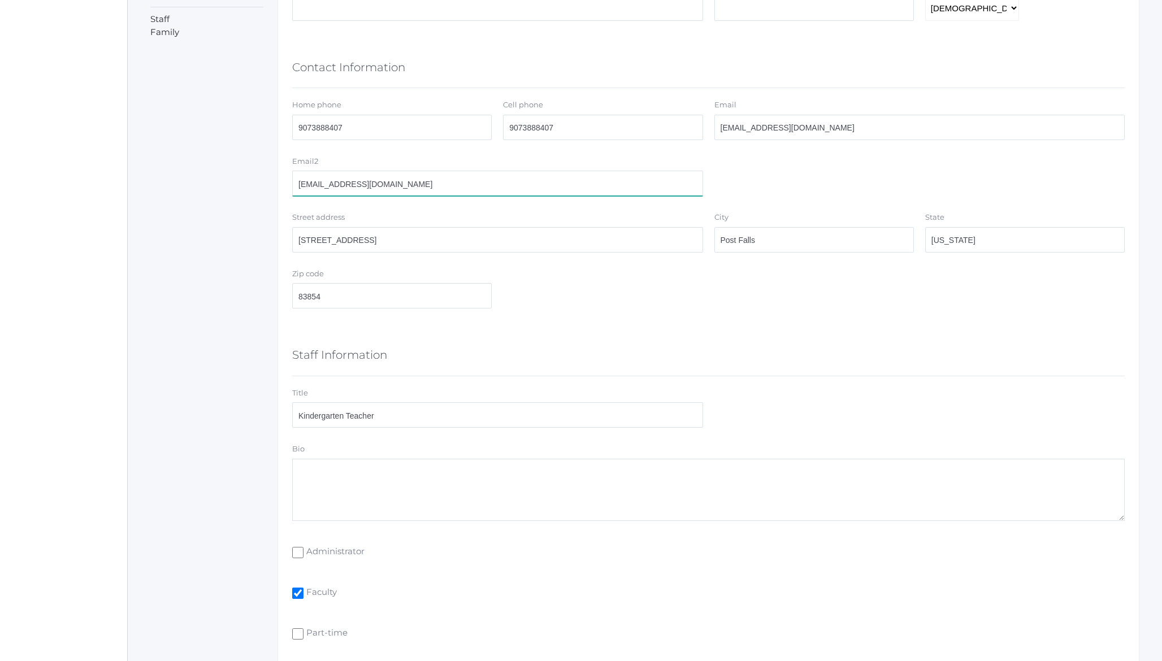
click at [406, 176] on input "[EMAIL_ADDRESS][DOMAIN_NAME]" at bounding box center [497, 183] width 411 height 25
paste input "[EMAIL_ADDRESS]"
type input "[EMAIL_ADDRESS][DOMAIN_NAME]"
click at [881, 128] on input "[EMAIL_ADDRESS][DOMAIN_NAME]" at bounding box center [919, 127] width 411 height 25
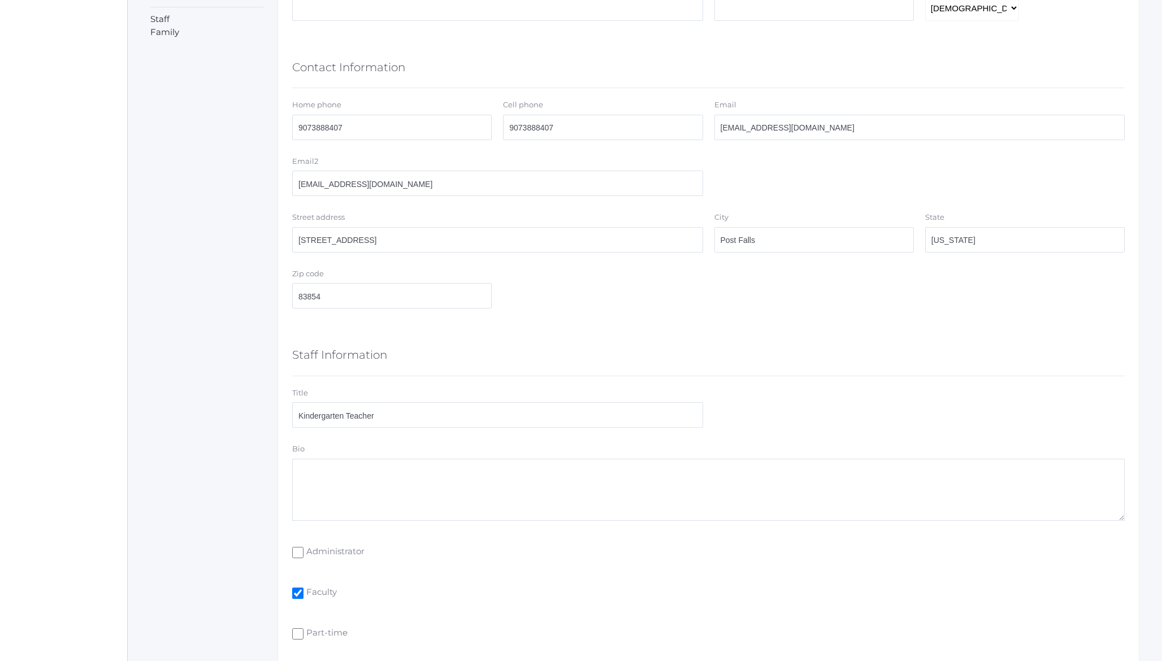
click at [248, 289] on div "Active Students [PERSON_NAME] [PERSON_NAME] Manage Communications Roles Staff F…" at bounding box center [206, 400] width 113 height 1165
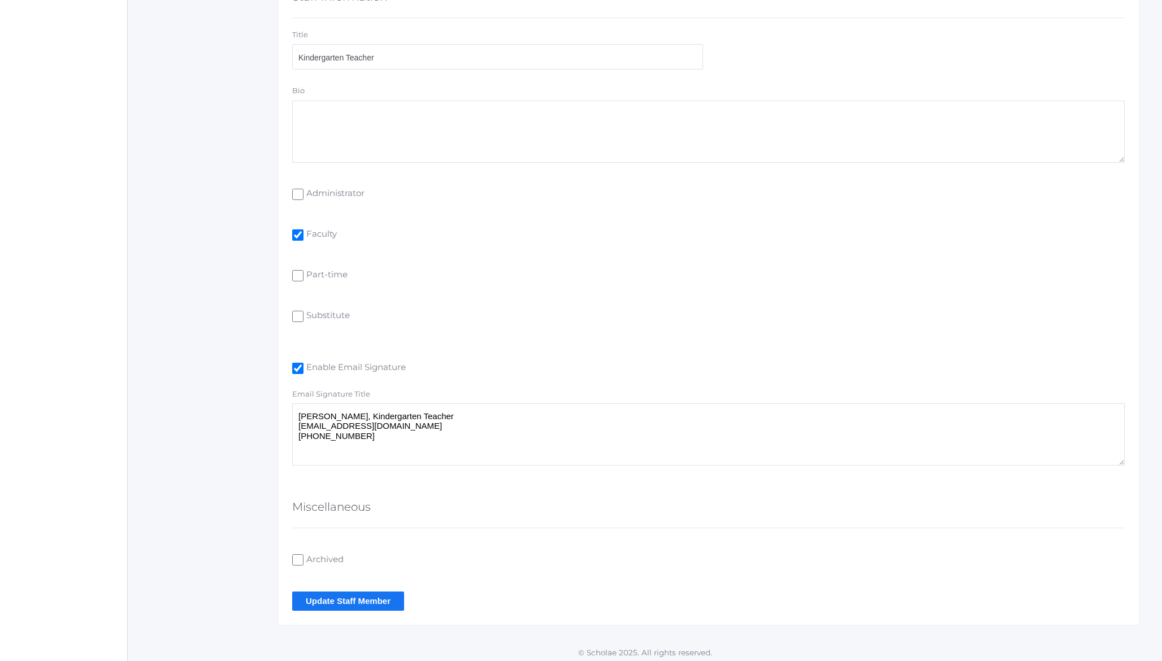
scroll to position [704, 0]
click at [344, 598] on input "Update Staff Member" at bounding box center [348, 596] width 112 height 19
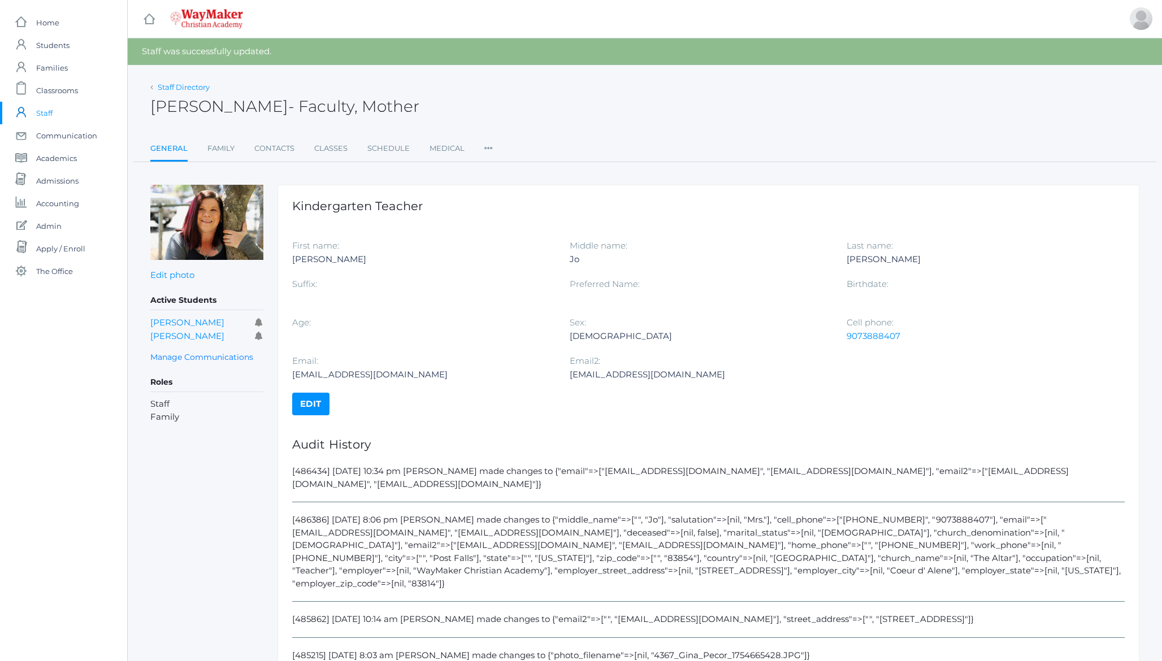
click at [189, 89] on link "Staff Directory" at bounding box center [184, 86] width 52 height 9
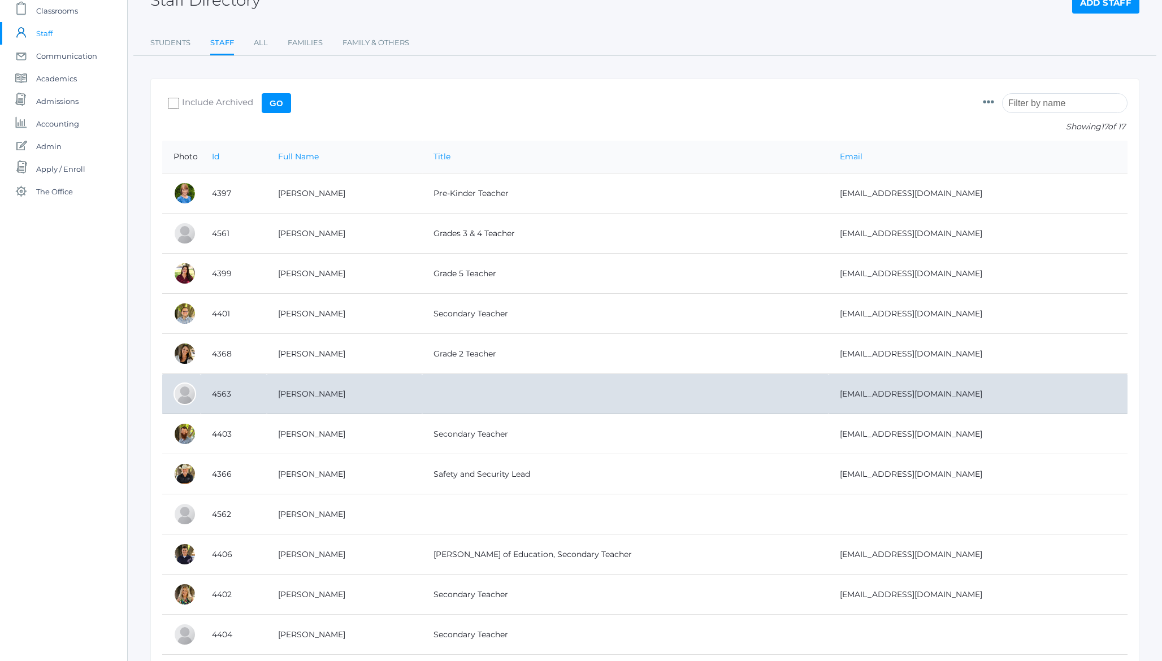
scroll to position [352, 0]
